Goal: Browse casually: Explore the website without a specific task or goal

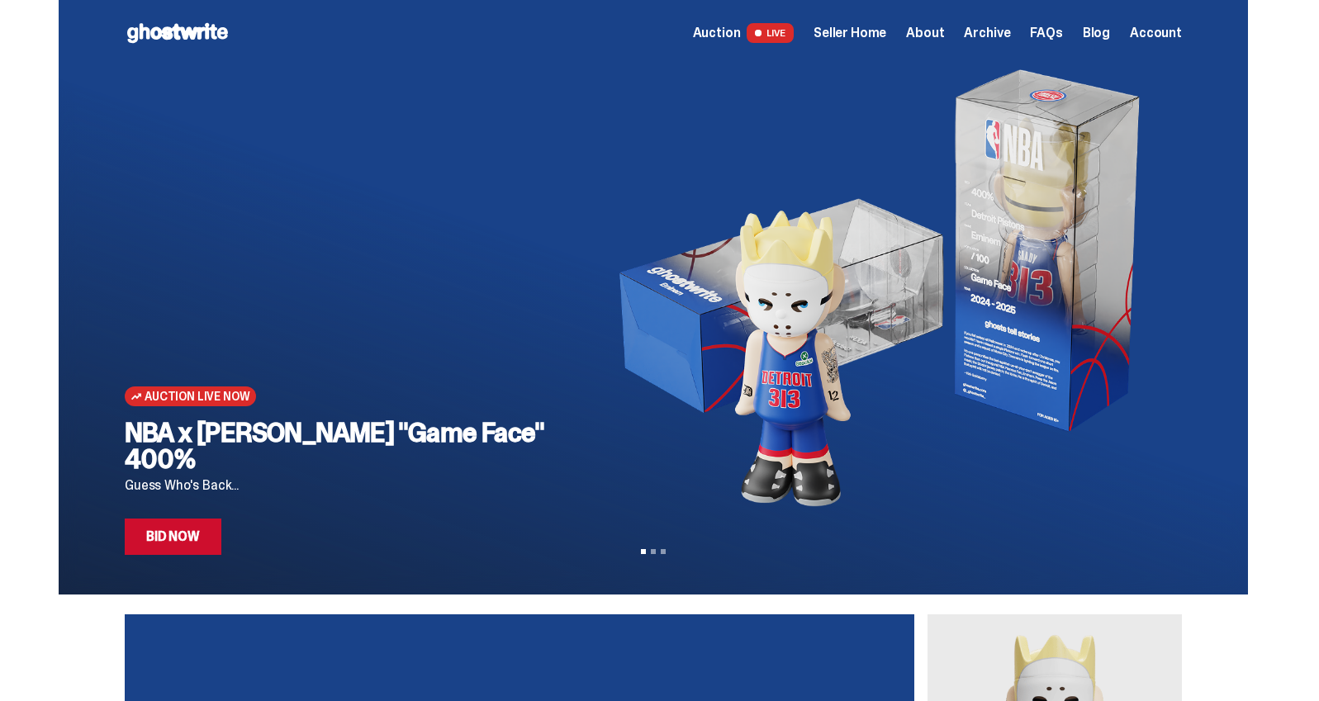
click at [999, 37] on span "Archive" at bounding box center [987, 32] width 46 height 13
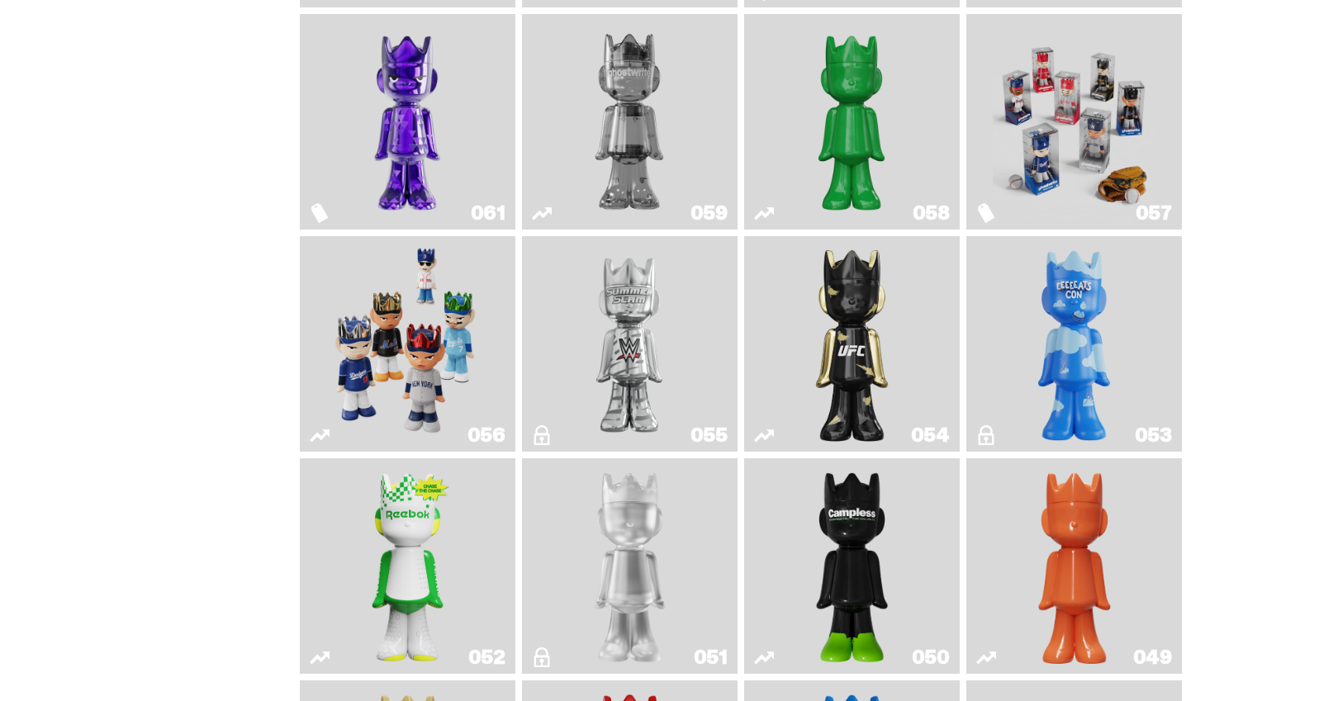
click at [446, 302] on img "Game Face (2025)" at bounding box center [407, 344] width 162 height 202
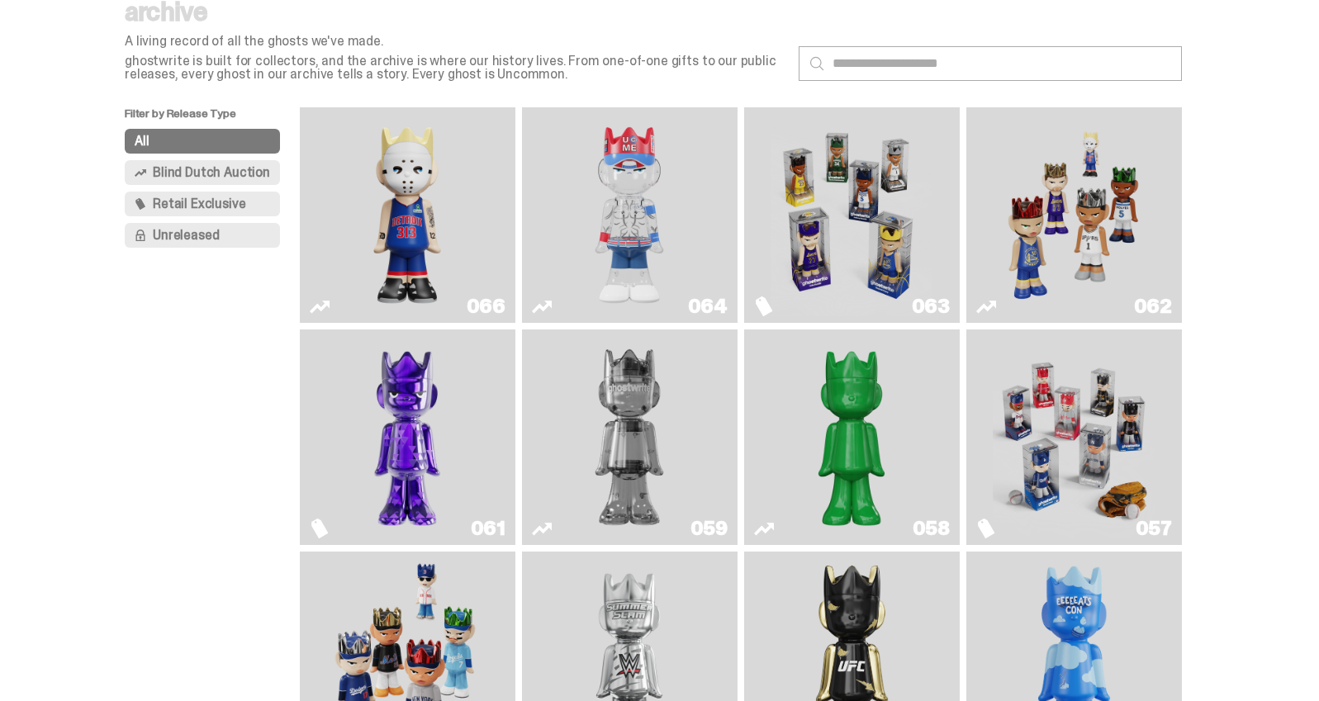
scroll to position [61, 0]
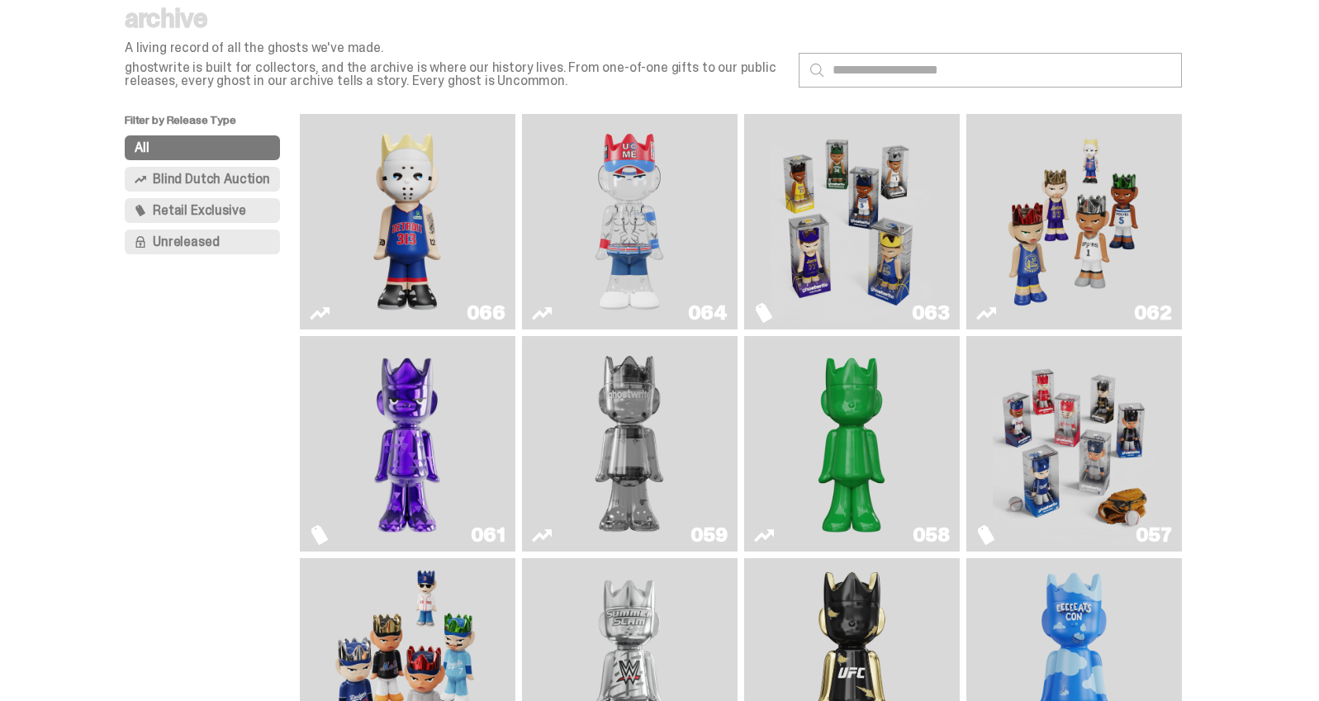
click at [1037, 203] on img "Game Face (2025)" at bounding box center [1074, 222] width 162 height 202
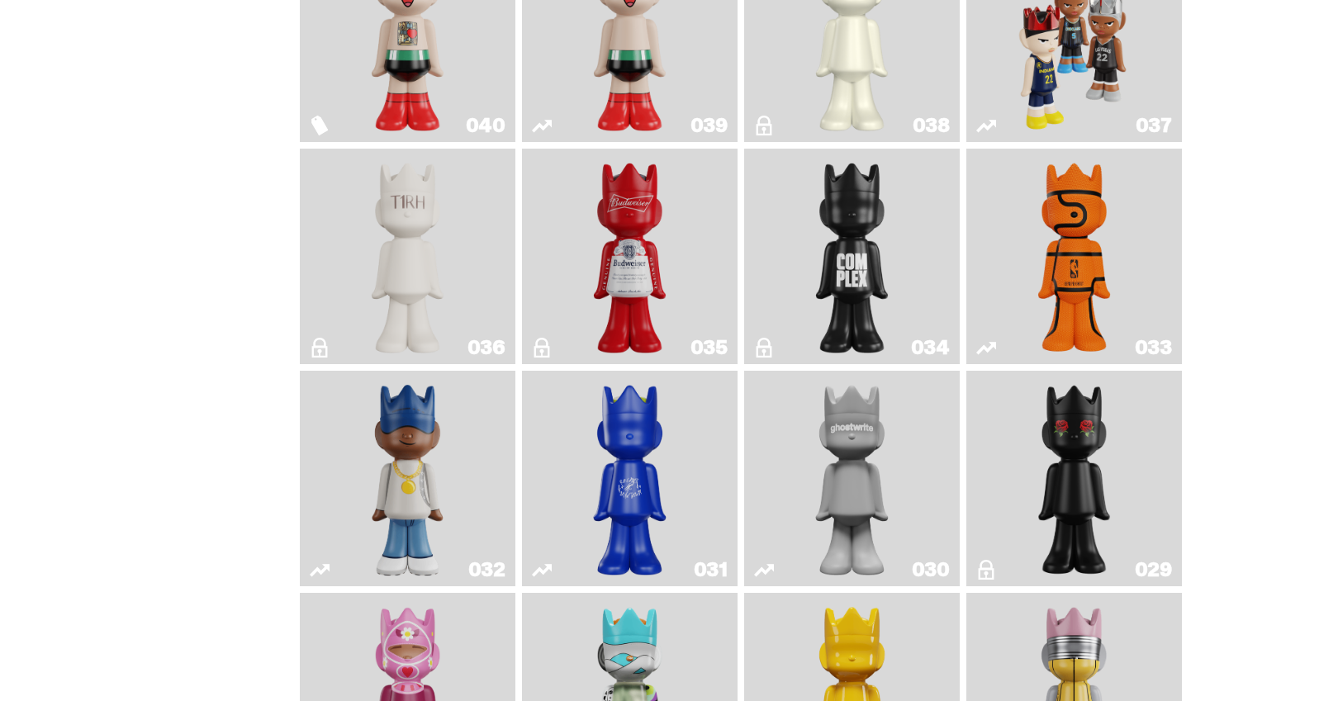
scroll to position [1570, 0]
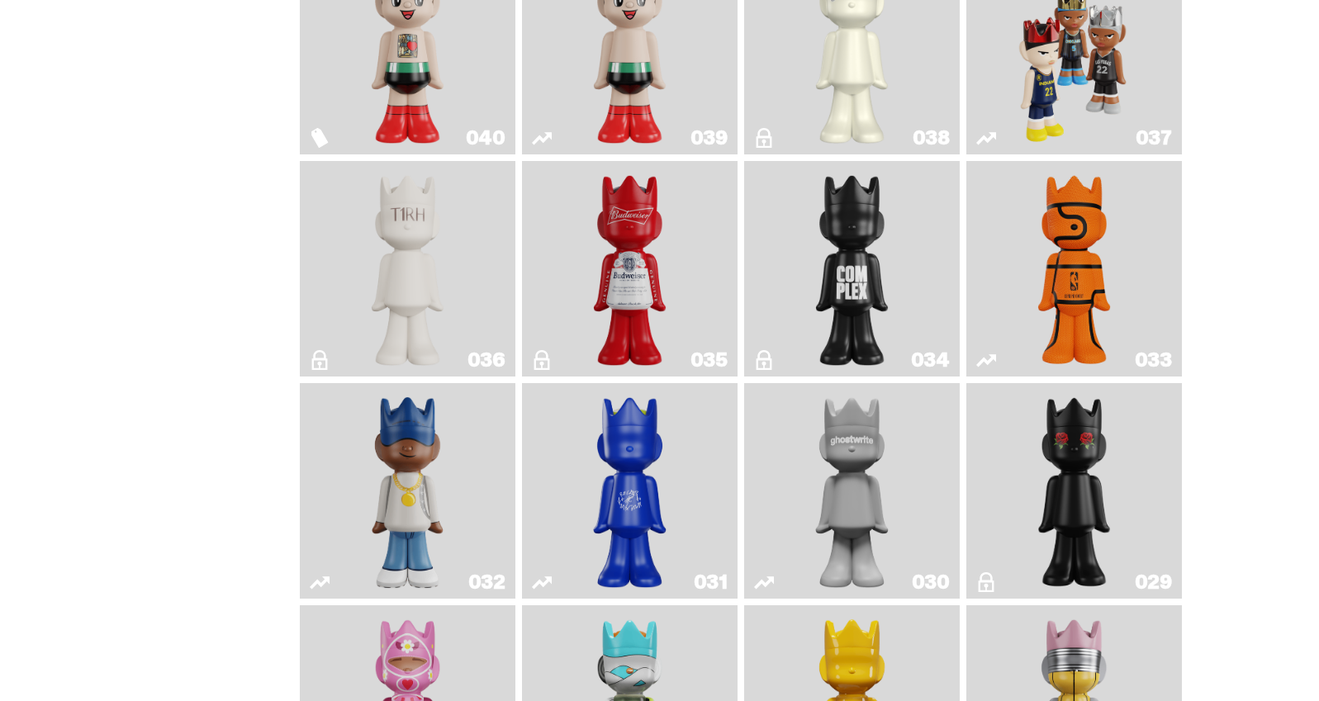
click at [1052, 92] on img "Game Face (2024)" at bounding box center [1075, 46] width 114 height 202
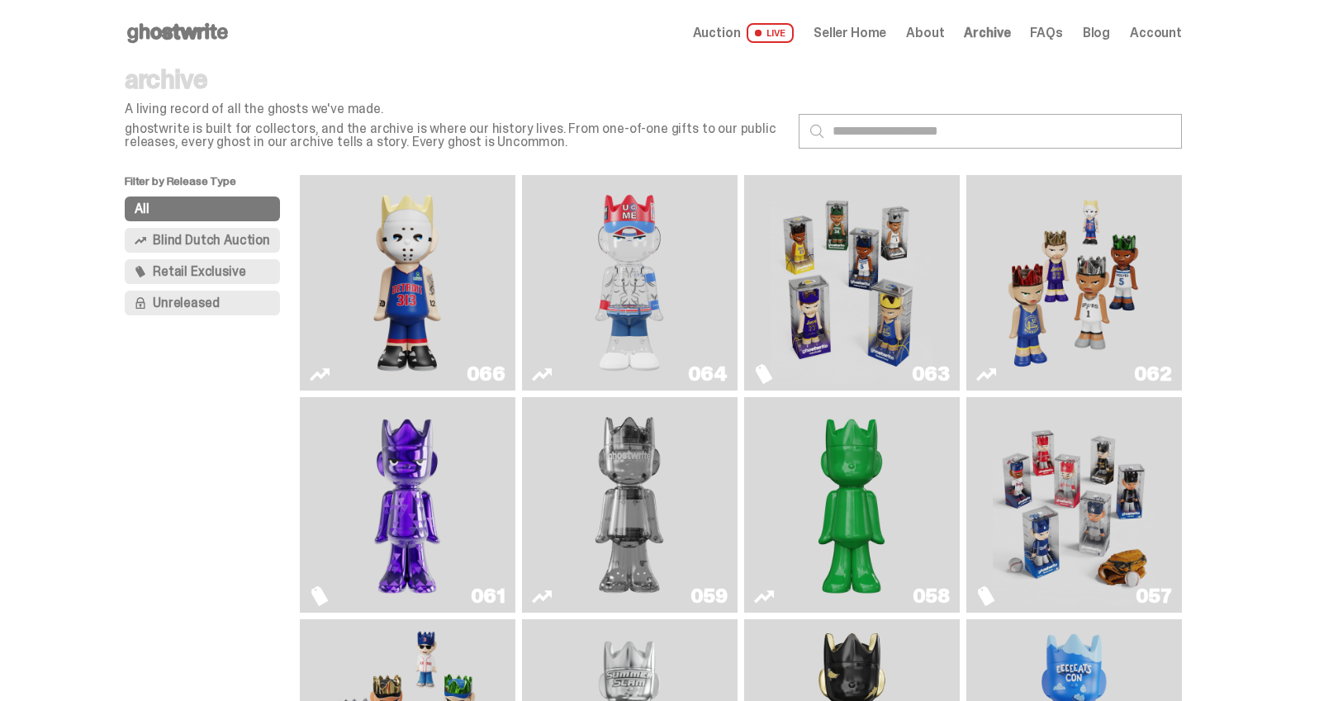
scroll to position [91, 0]
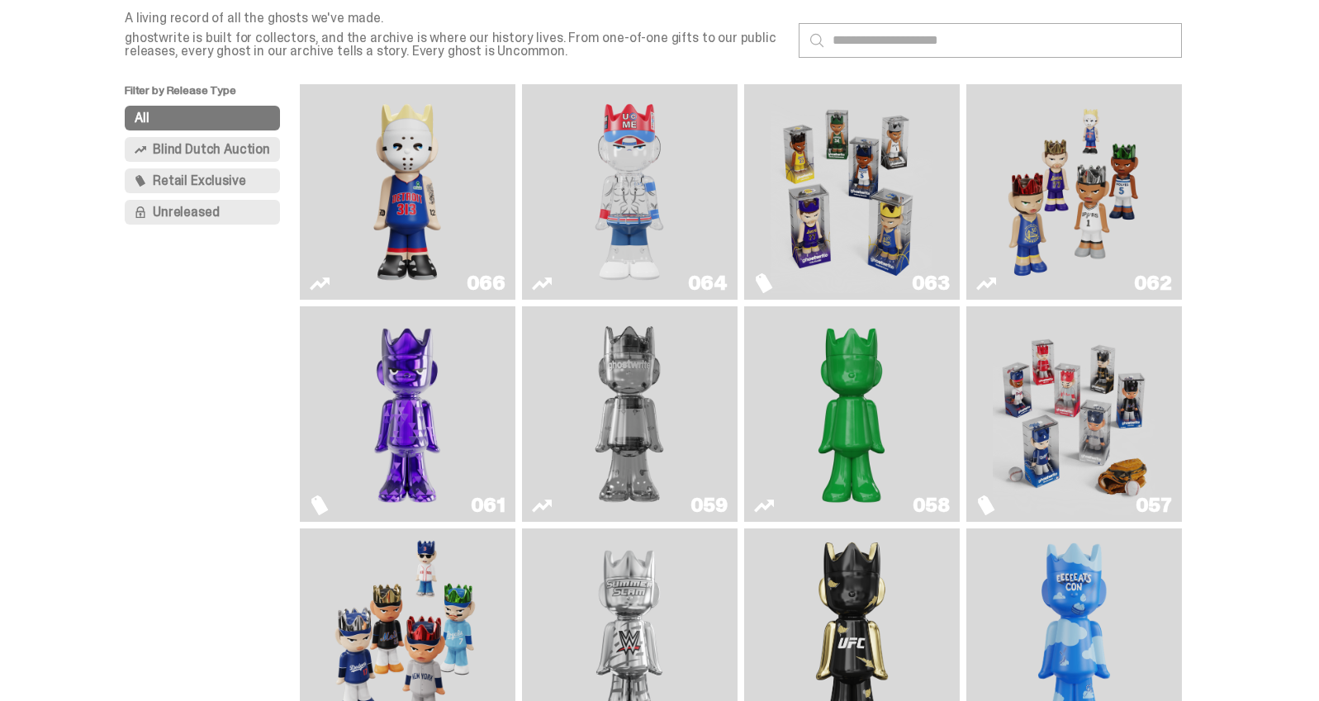
click at [634, 195] on img "You Can't See Me" at bounding box center [630, 192] width 162 height 202
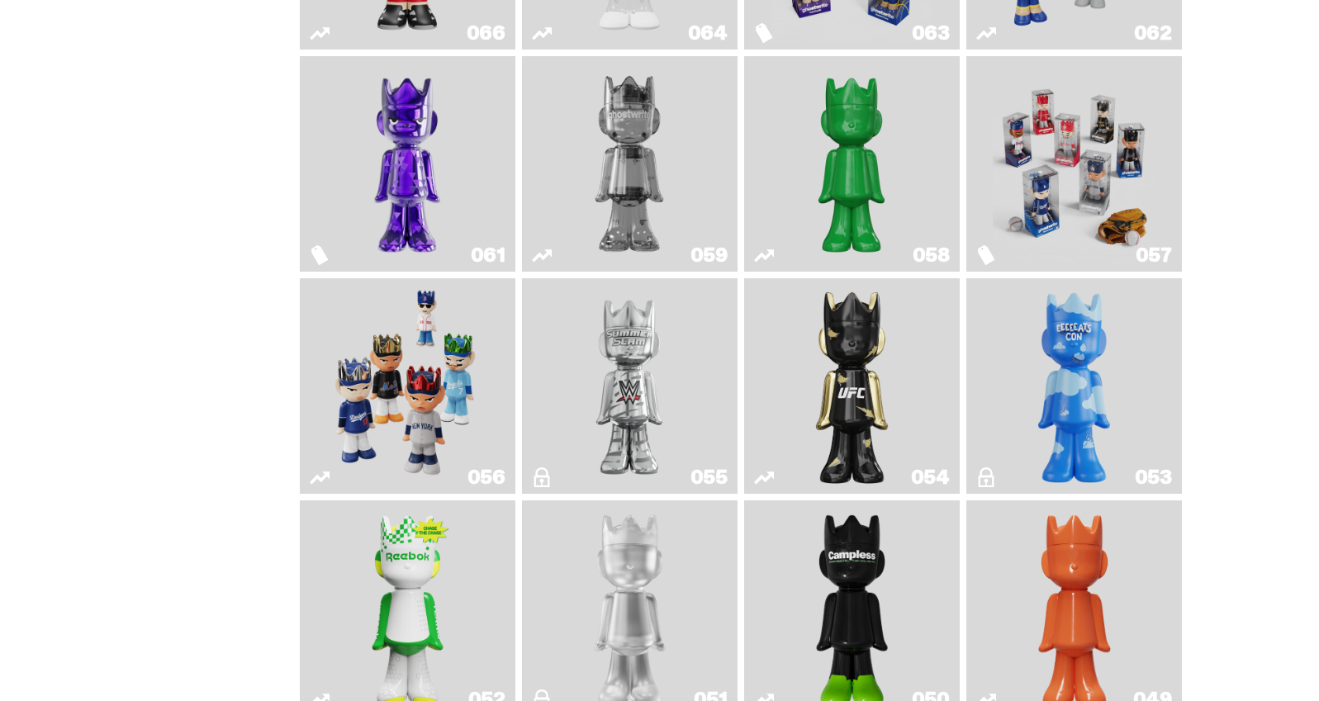
scroll to position [346, 0]
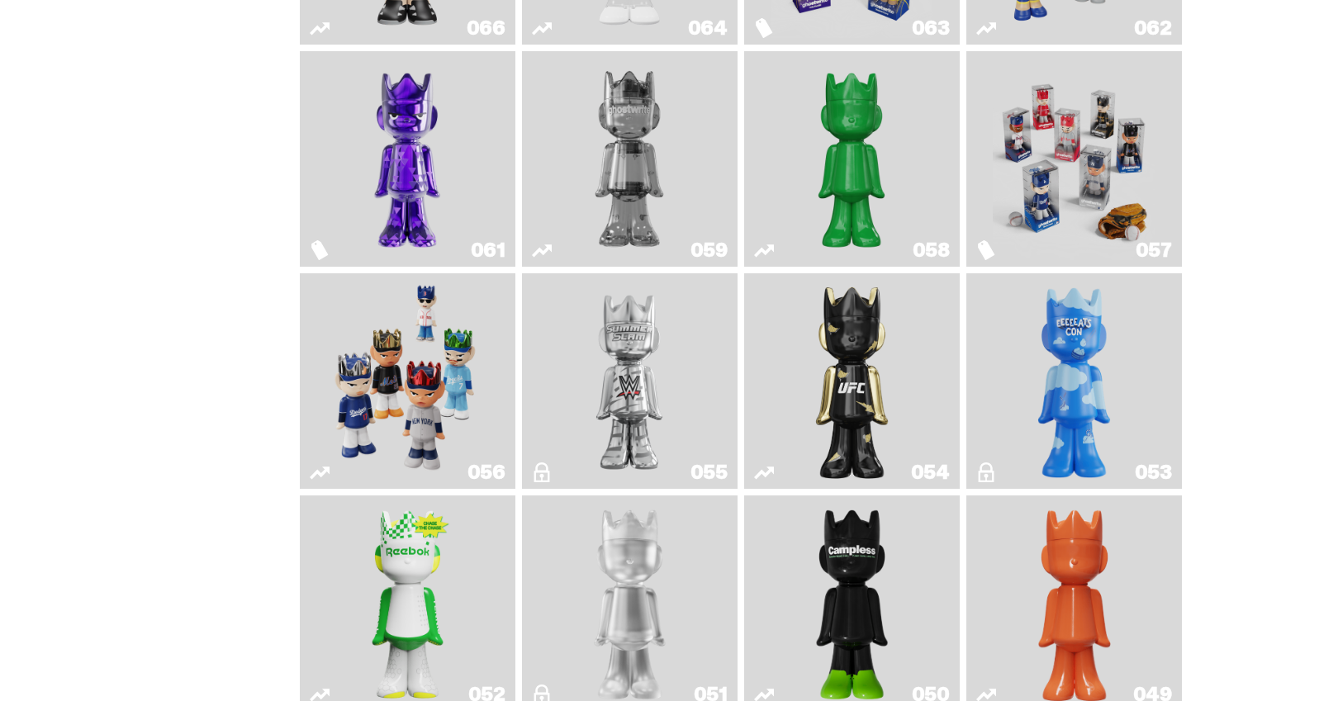
click at [840, 370] on img "Ruby" at bounding box center [853, 381] width 88 height 202
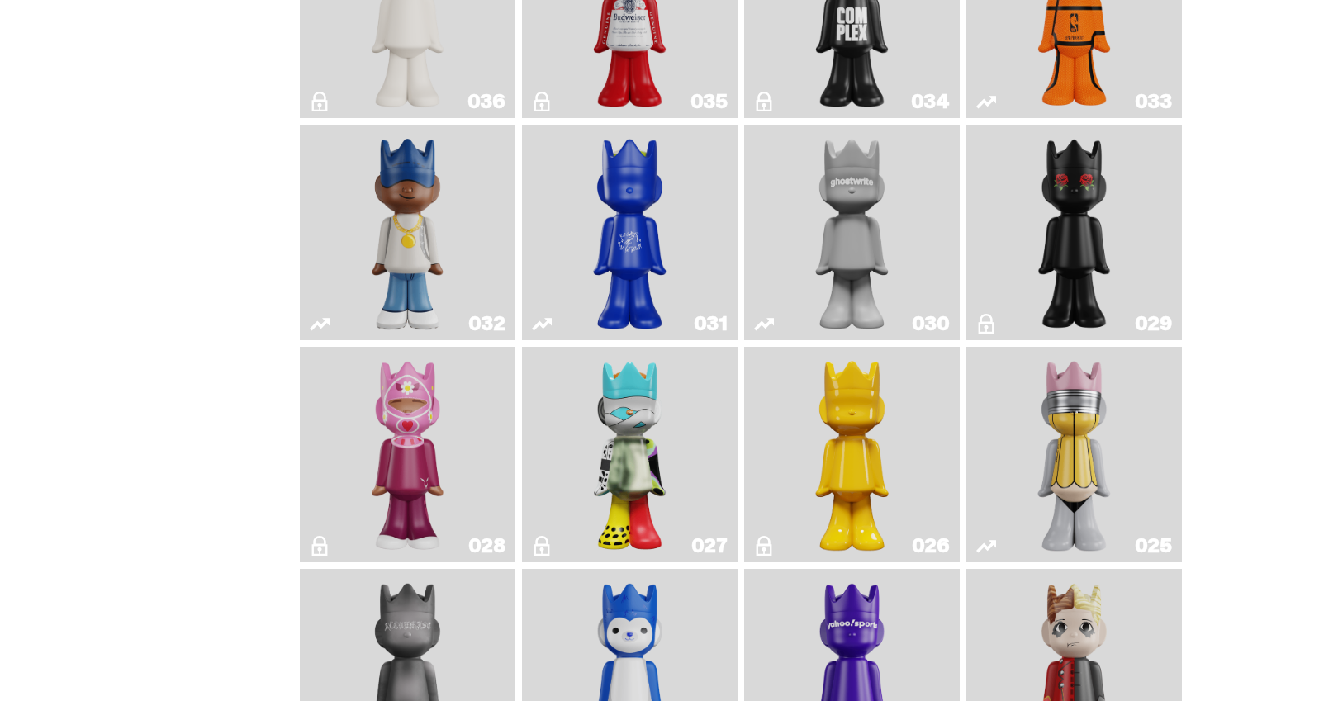
scroll to position [1822, 0]
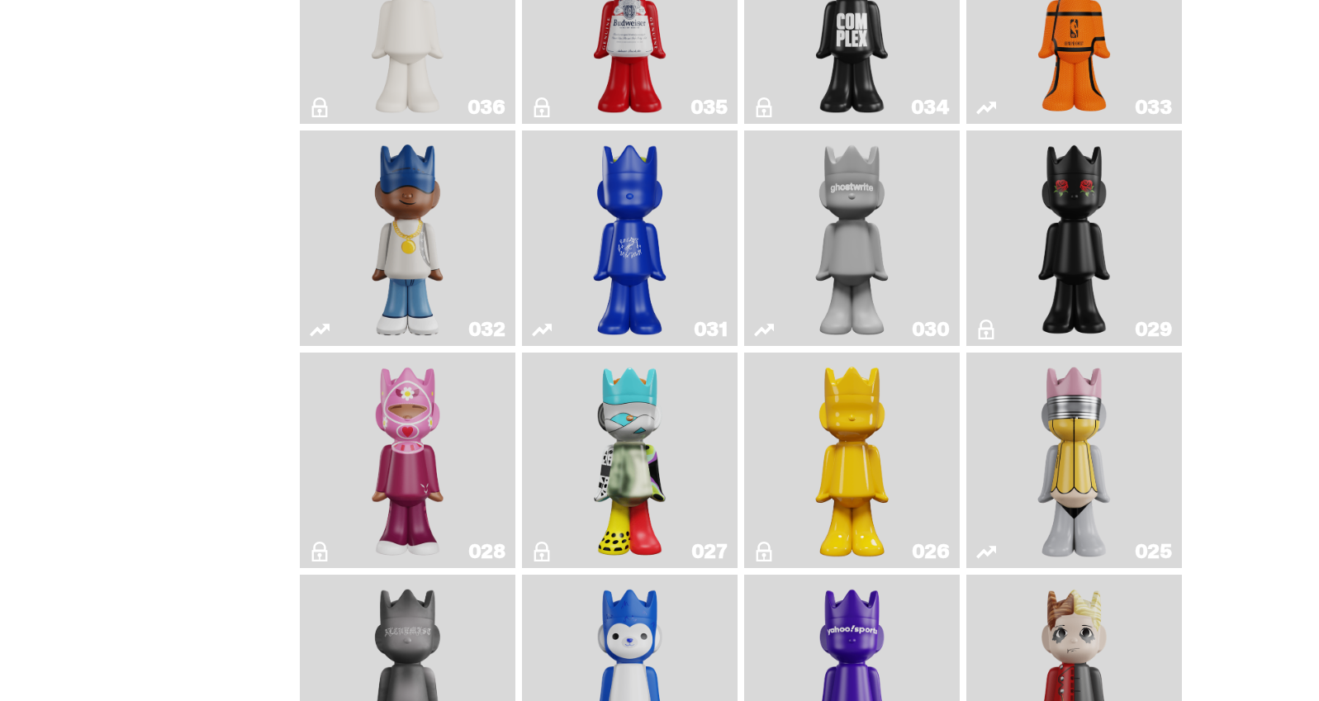
drag, startPoint x: 653, startPoint y: 231, endPoint x: 506, endPoint y: 243, distance: 148.3
click at [653, 231] on img "Latte" at bounding box center [630, 238] width 114 height 202
click at [450, 240] on img "Swingman" at bounding box center [408, 238] width 114 height 202
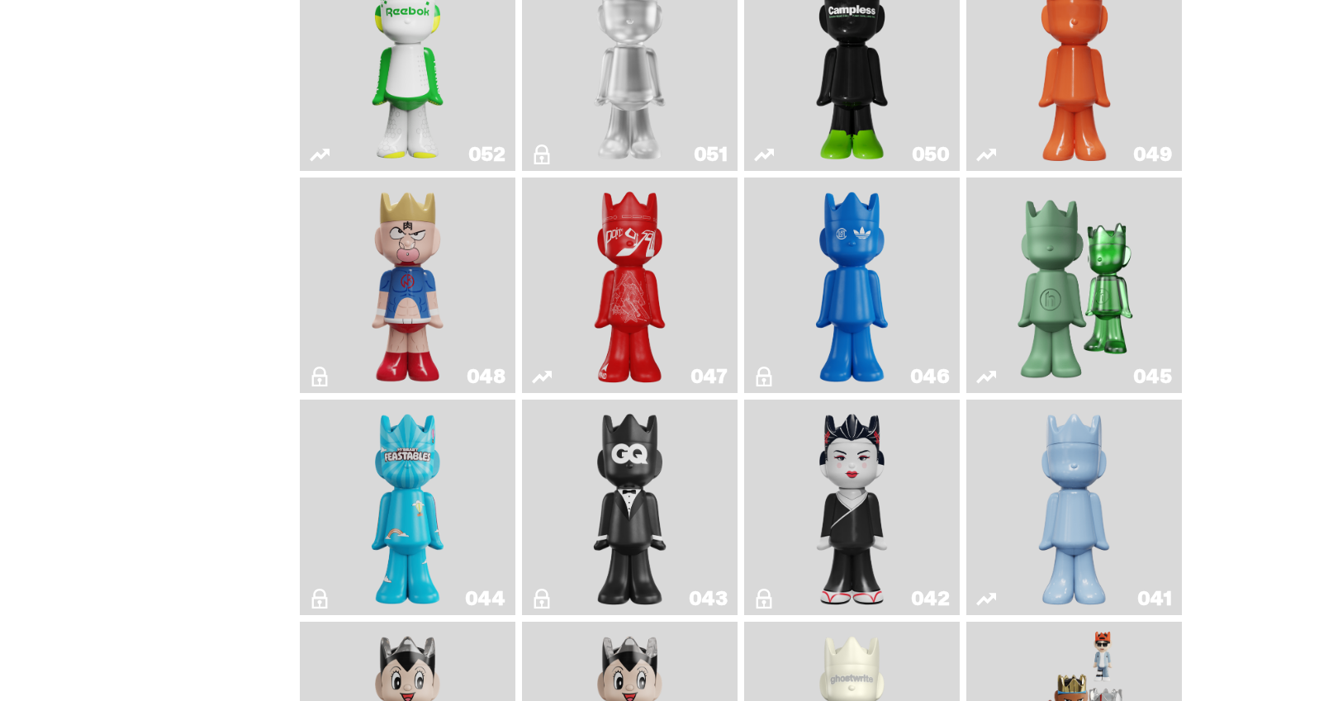
scroll to position [948, 0]
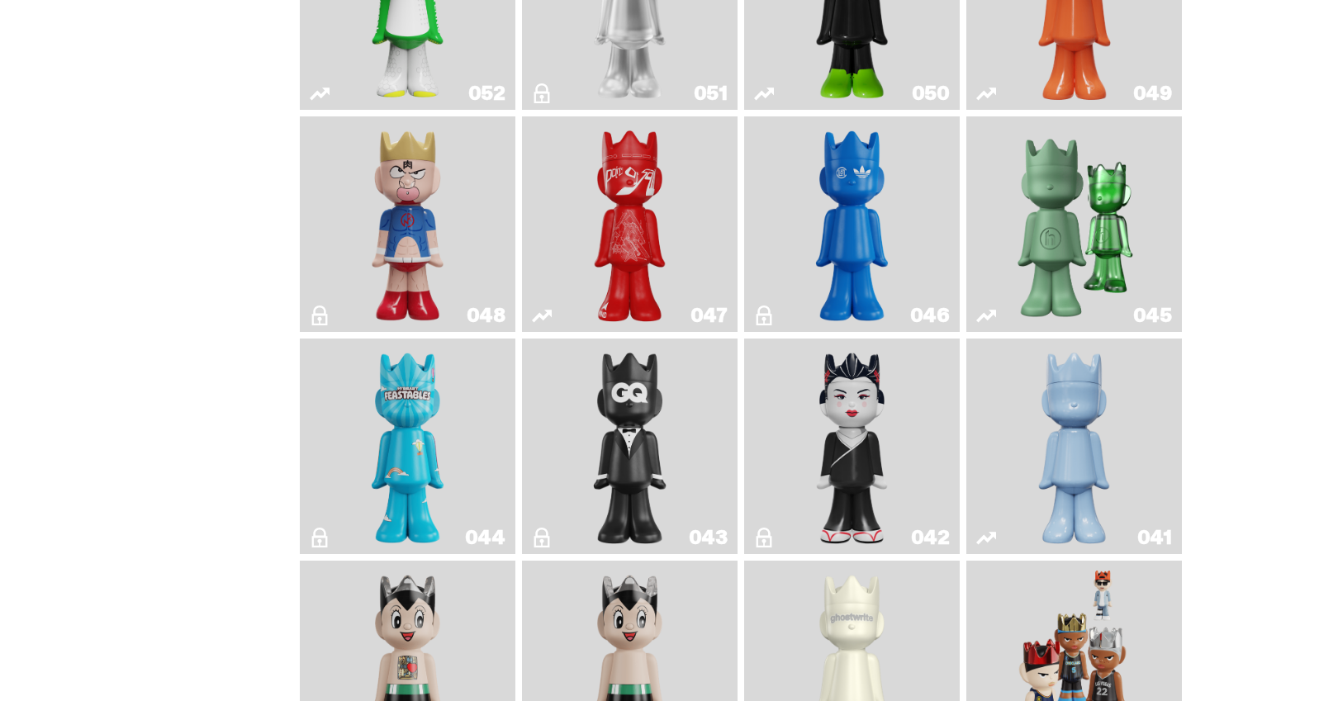
click at [1061, 244] on img "Present" at bounding box center [1075, 224] width 140 height 202
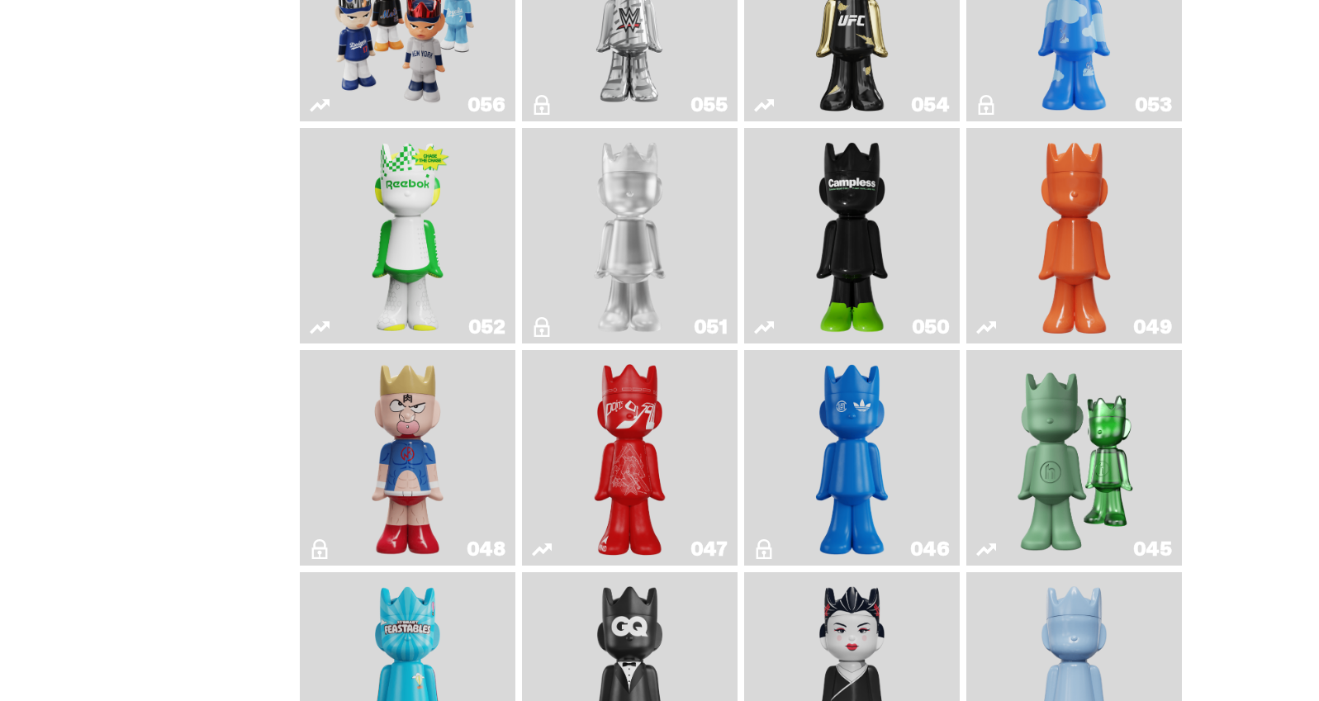
scroll to position [710, 0]
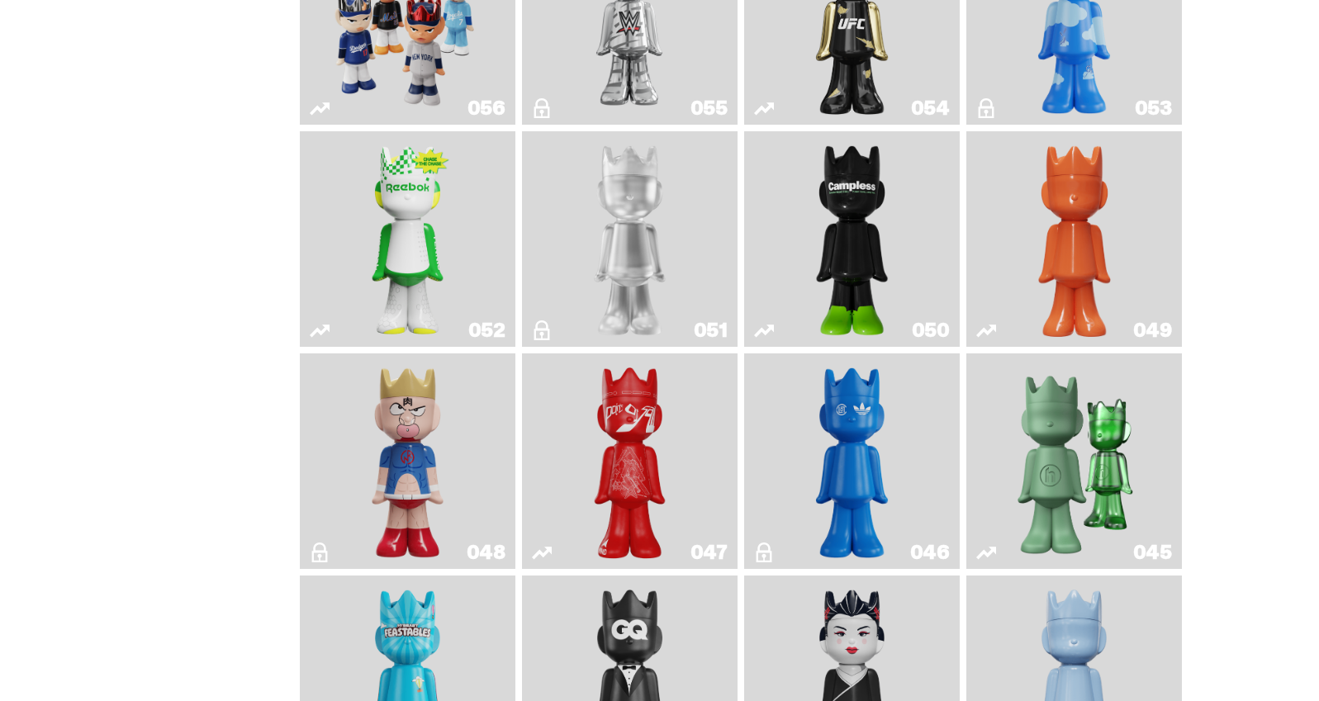
click at [879, 218] on img "Campless" at bounding box center [853, 239] width 88 height 202
click at [461, 232] on link "052" at bounding box center [408, 239] width 196 height 202
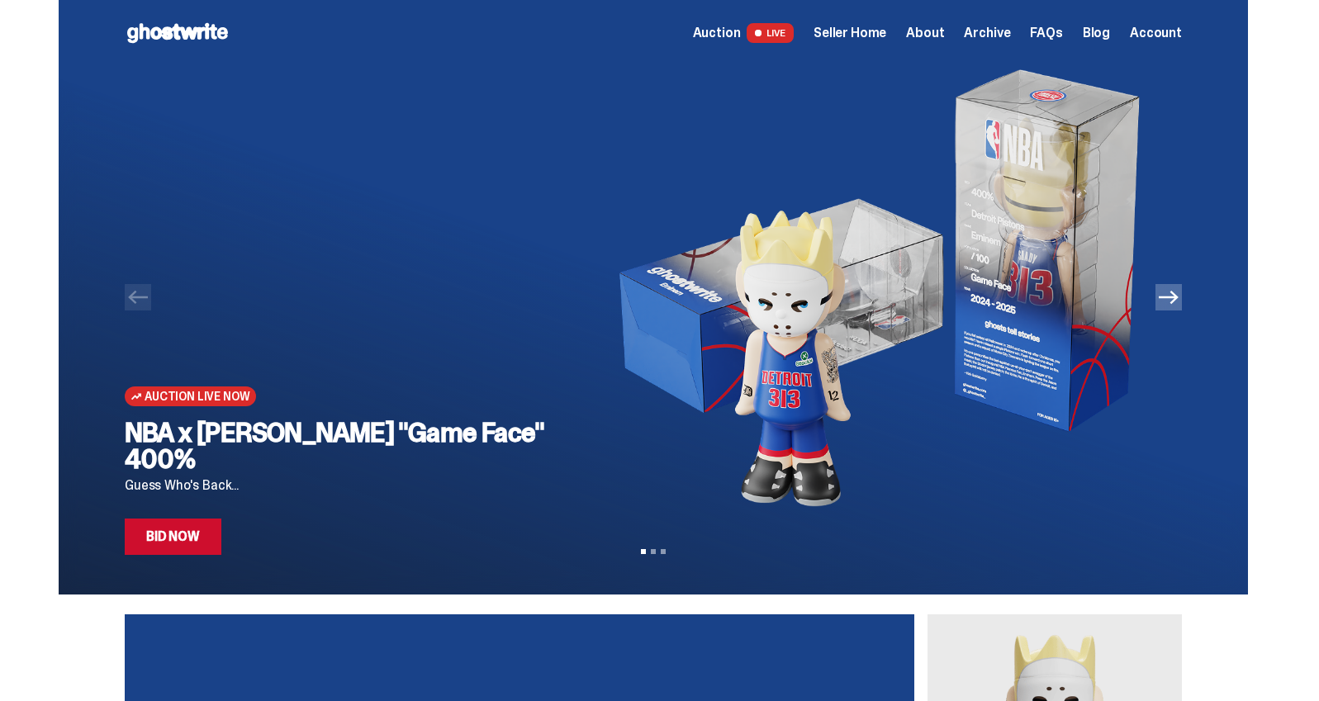
click at [202, 531] on link "Bid Now" at bounding box center [173, 537] width 97 height 36
